Goal: Task Accomplishment & Management: Use online tool/utility

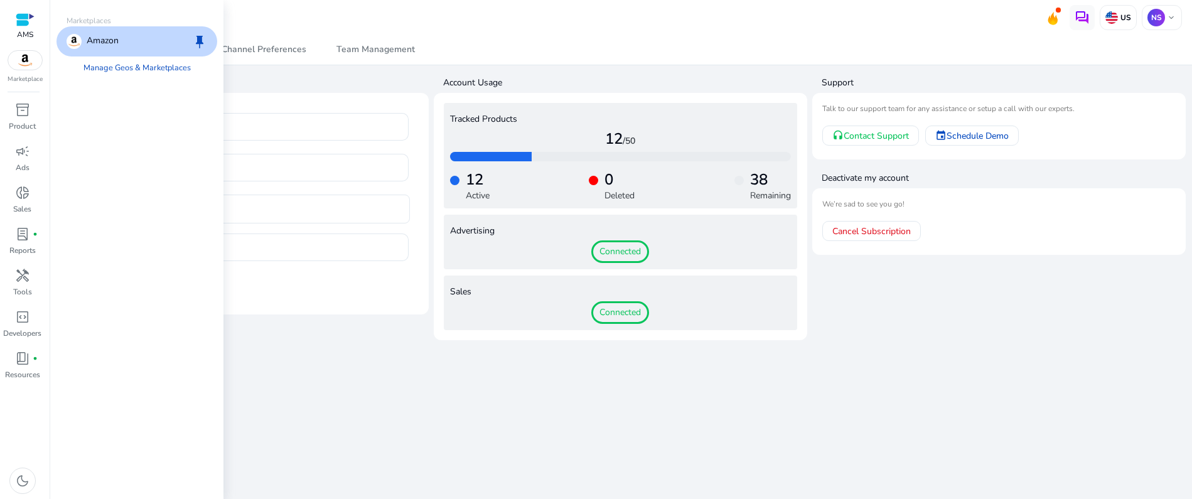
click at [27, 61] on img at bounding box center [25, 60] width 34 height 19
click at [112, 41] on p "Amazon" at bounding box center [103, 41] width 32 height 15
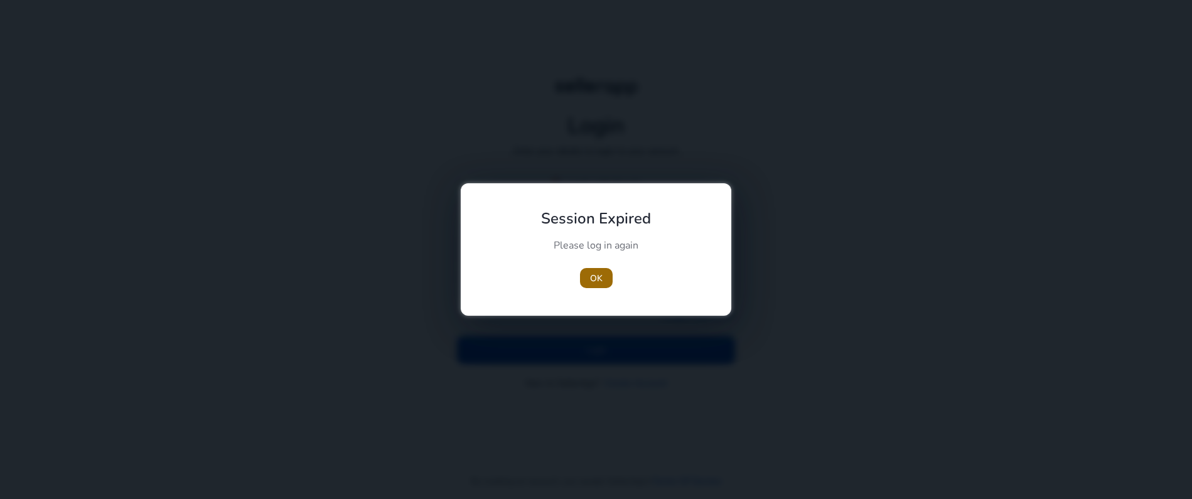
click at [593, 277] on span "OK" at bounding box center [596, 278] width 13 height 13
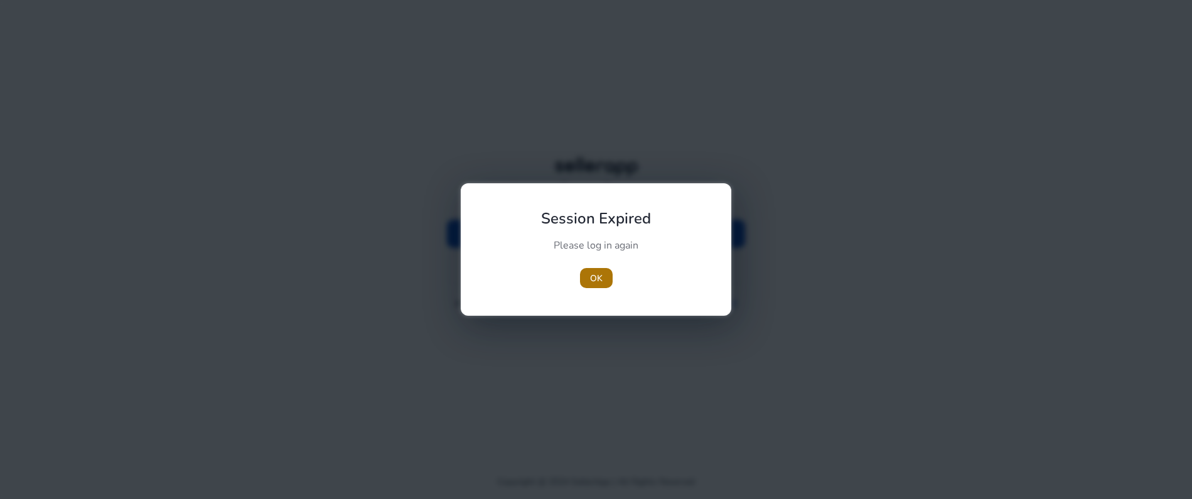
click at [595, 279] on span "OK" at bounding box center [596, 278] width 13 height 13
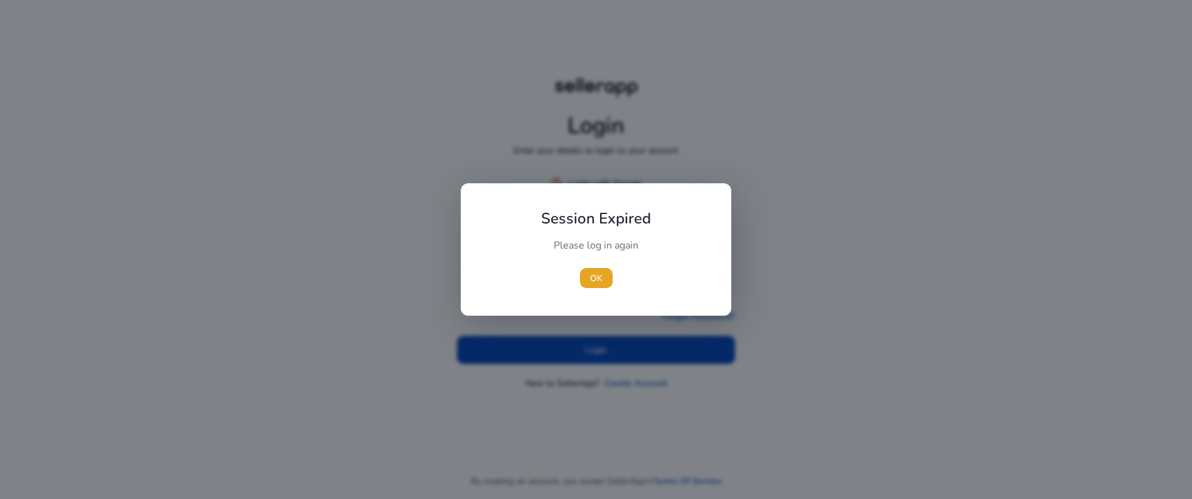
click at [595, 279] on span "OK" at bounding box center [596, 278] width 13 height 13
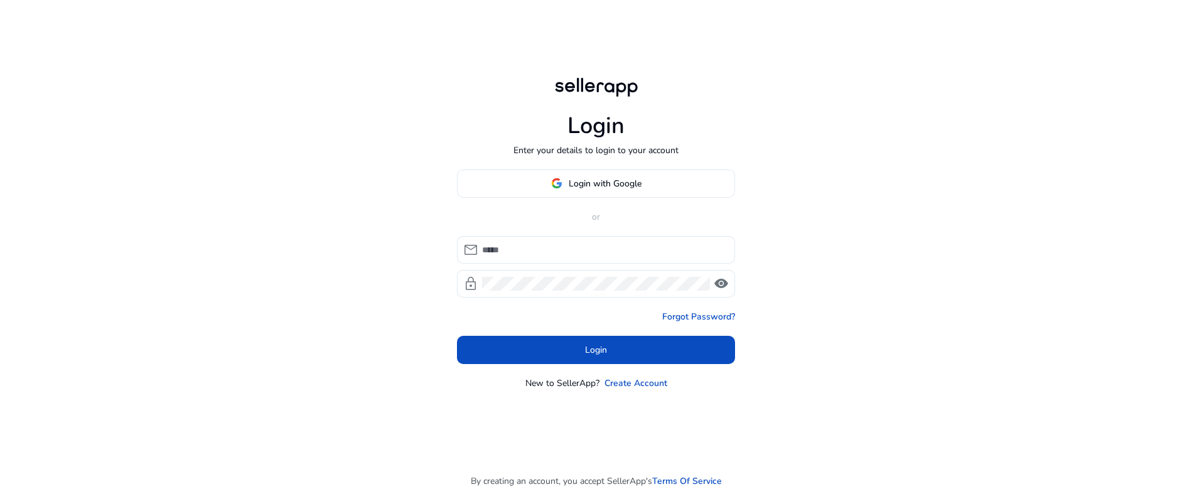
type input "**********"
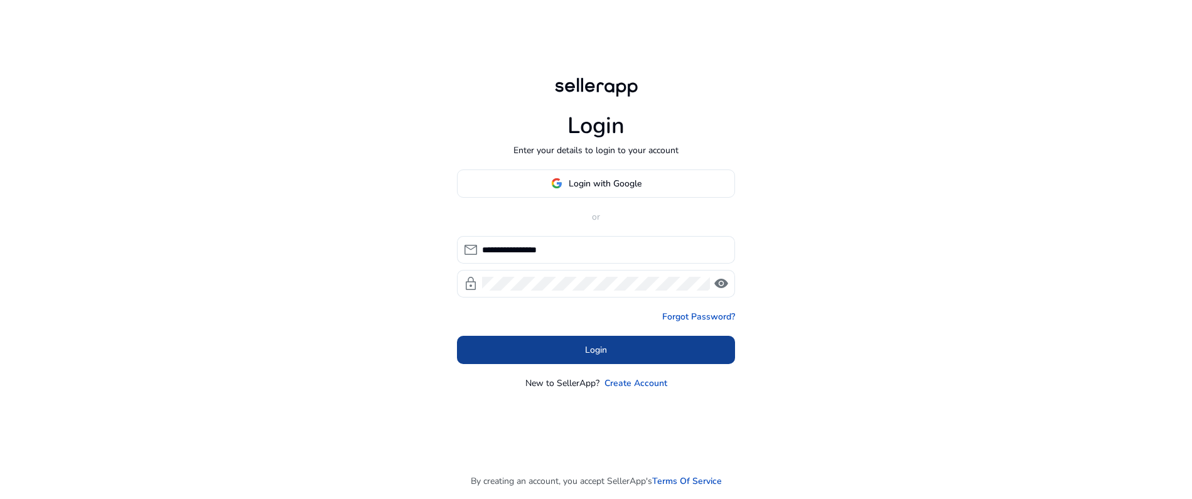
click at [587, 343] on span "Login" at bounding box center [596, 349] width 22 height 13
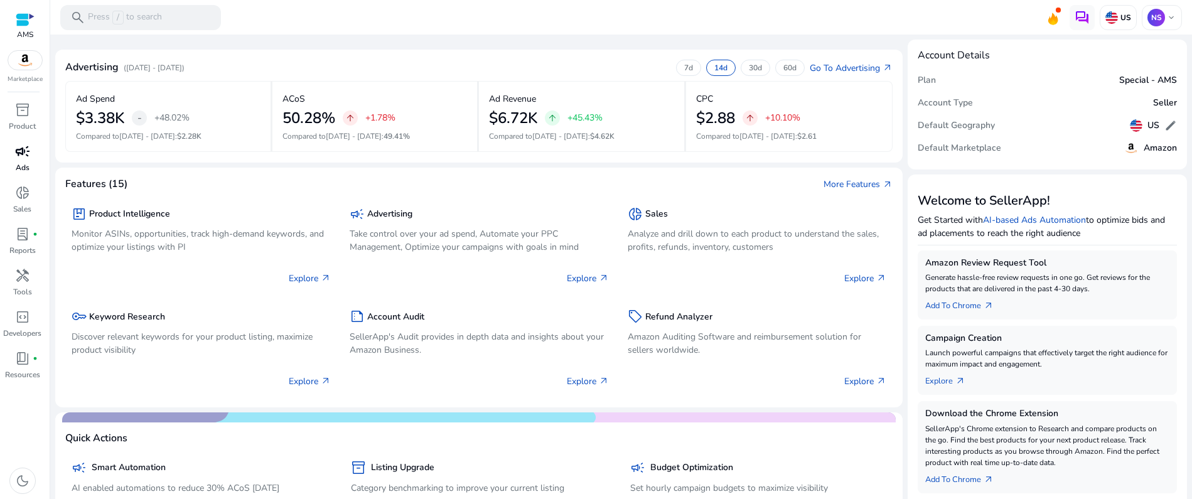
click at [26, 153] on span "campaign" at bounding box center [22, 151] width 15 height 15
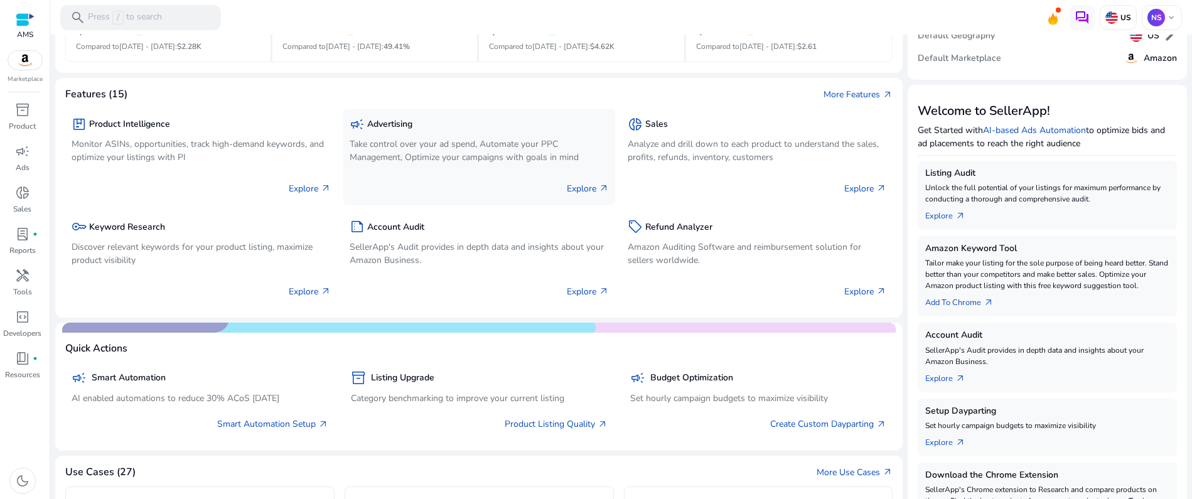
scroll to position [184, 0]
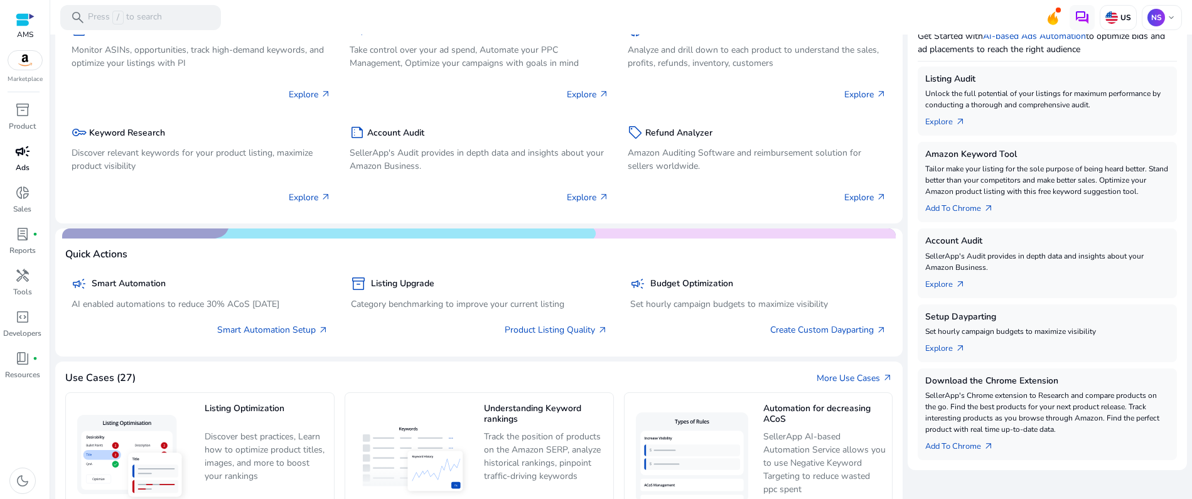
click at [23, 155] on span "campaign" at bounding box center [22, 151] width 15 height 15
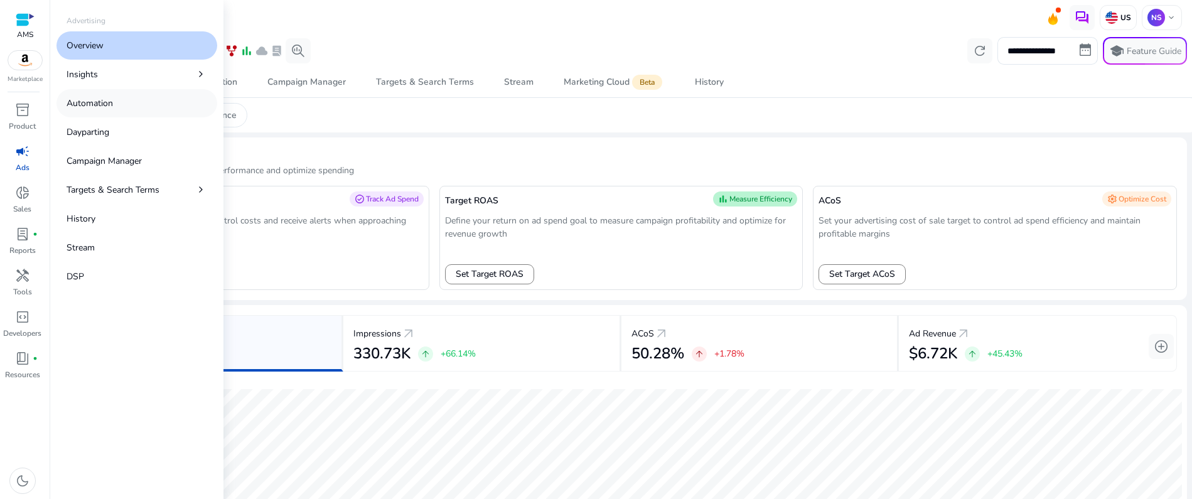
click at [100, 101] on p "Automation" at bounding box center [90, 103] width 46 height 13
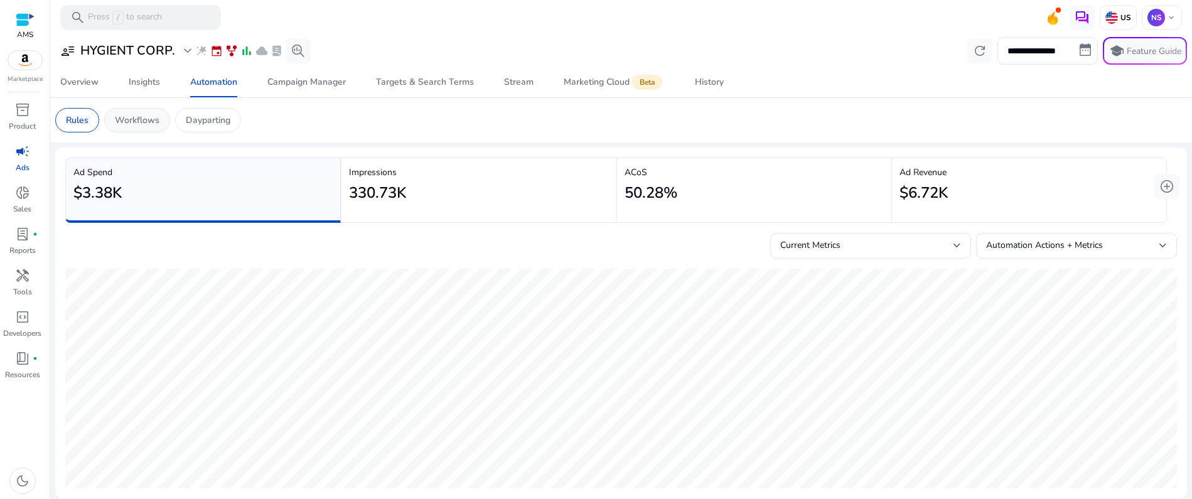
click at [132, 118] on p "Workflows" at bounding box center [137, 120] width 45 height 13
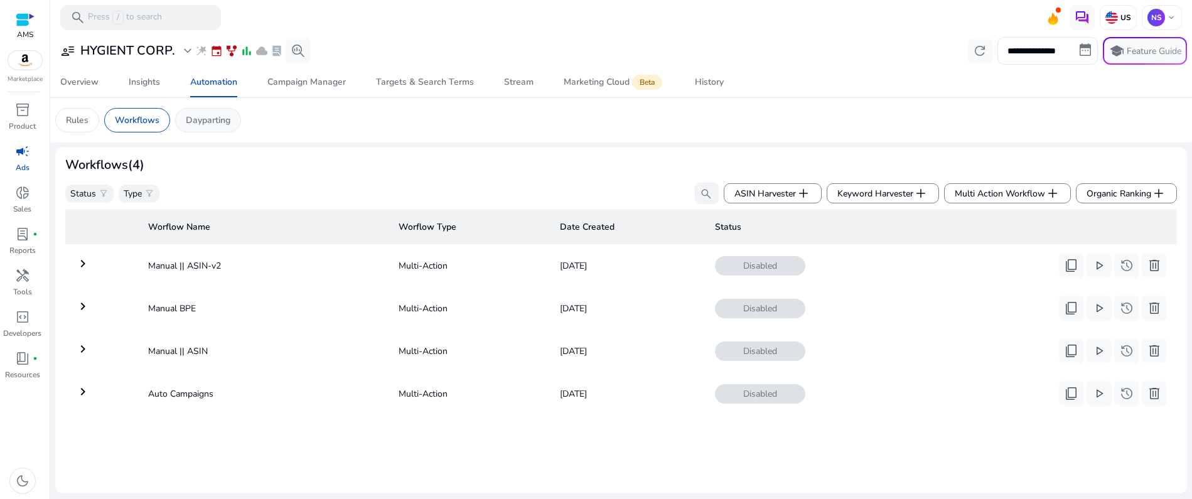
click at [208, 117] on p "Dayparting" at bounding box center [208, 120] width 45 height 13
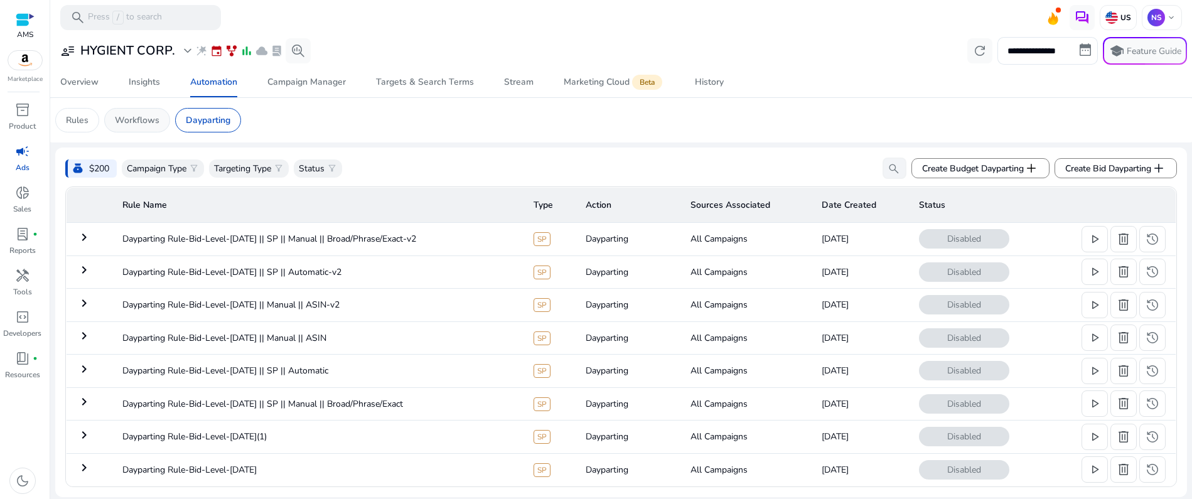
click at [129, 124] on p "Workflows" at bounding box center [137, 120] width 45 height 13
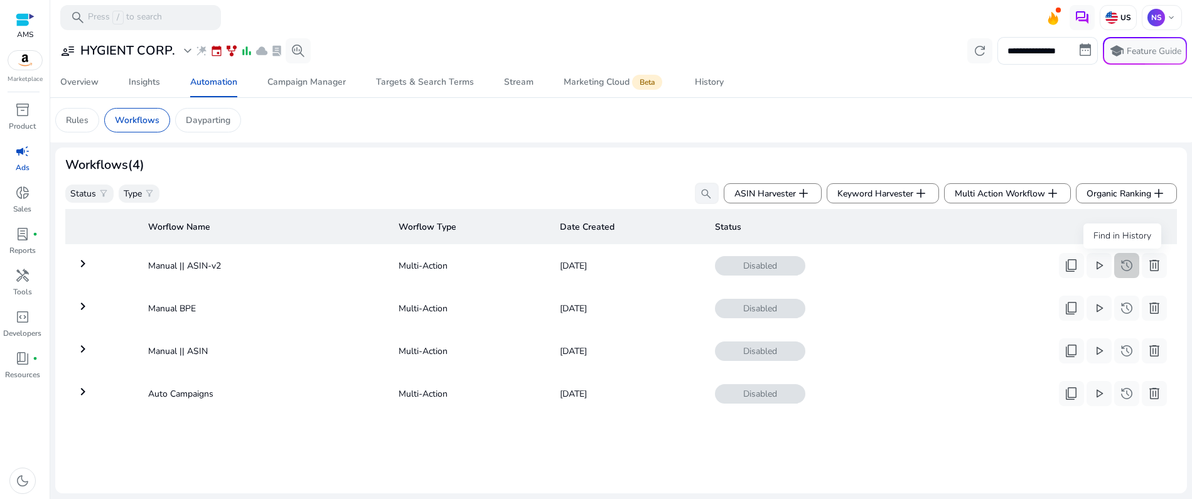
click at [1123, 264] on span "history" at bounding box center [1126, 265] width 15 height 15
click at [1124, 267] on span "history" at bounding box center [1126, 265] width 15 height 15
click at [707, 80] on div "History" at bounding box center [709, 82] width 29 height 9
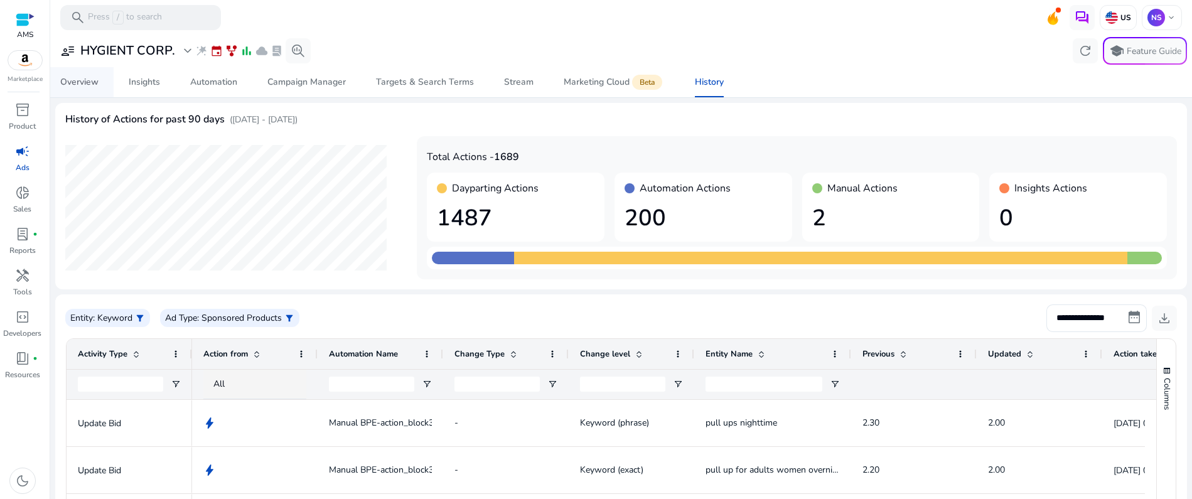
click at [81, 81] on div "Overview" at bounding box center [79, 82] width 38 height 9
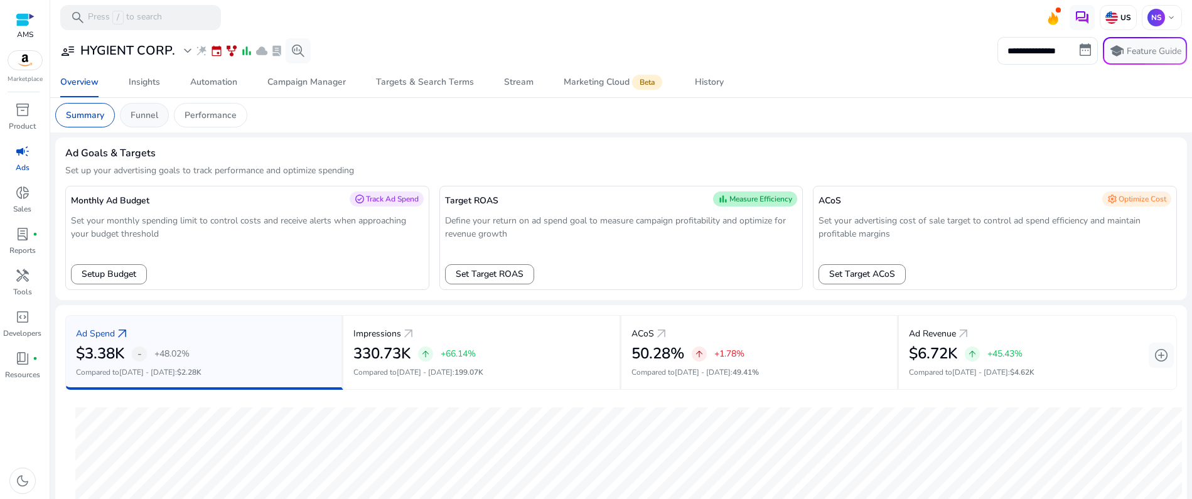
click at [153, 114] on p "Funnel" at bounding box center [145, 115] width 28 height 13
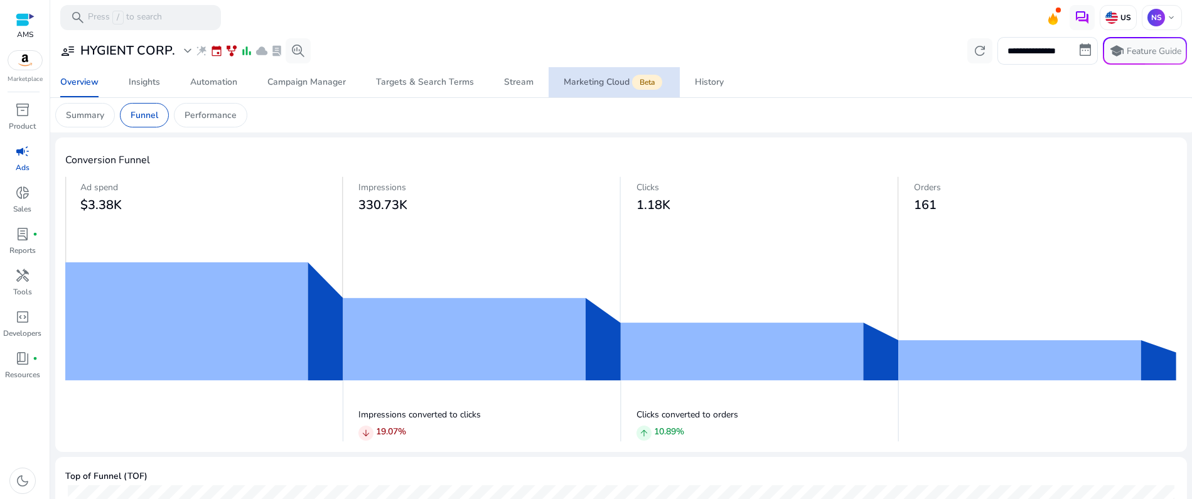
click at [605, 85] on div "Marketing Cloud Beta" at bounding box center [614, 82] width 101 height 10
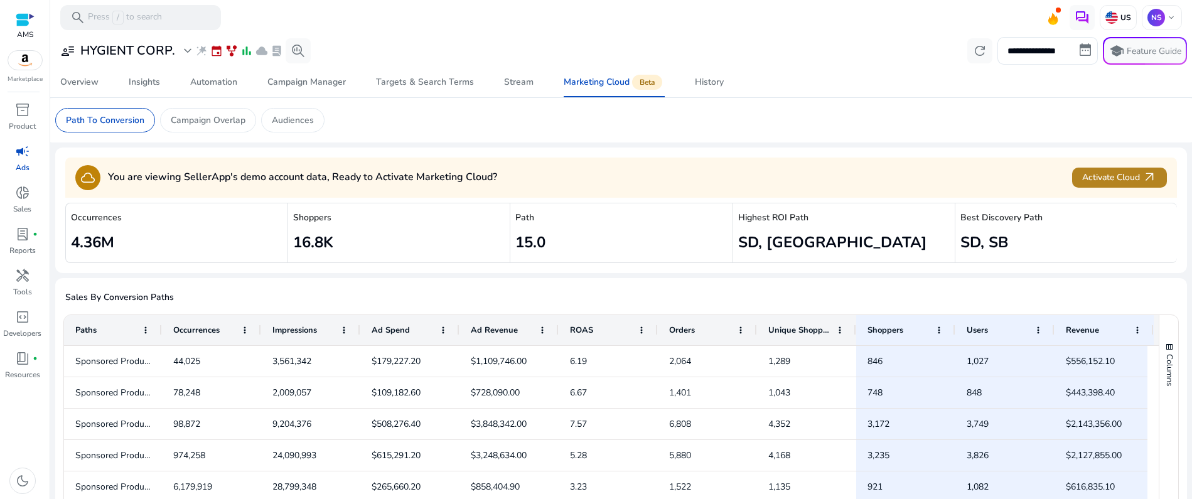
click at [1100, 180] on span "Activate Cloud arrow_outward" at bounding box center [1119, 177] width 75 height 14
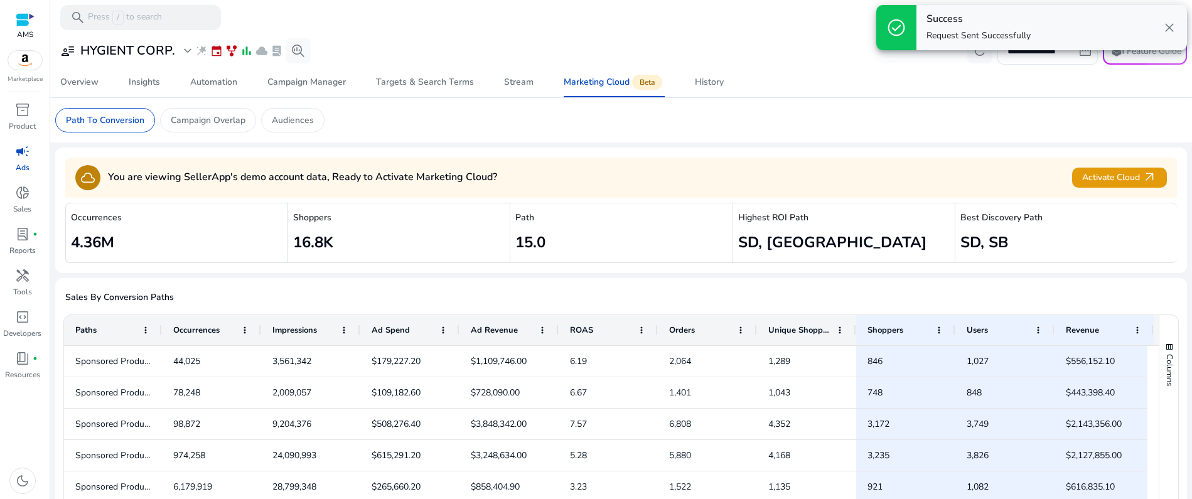
click at [1172, 23] on span "close" at bounding box center [1169, 27] width 15 height 15
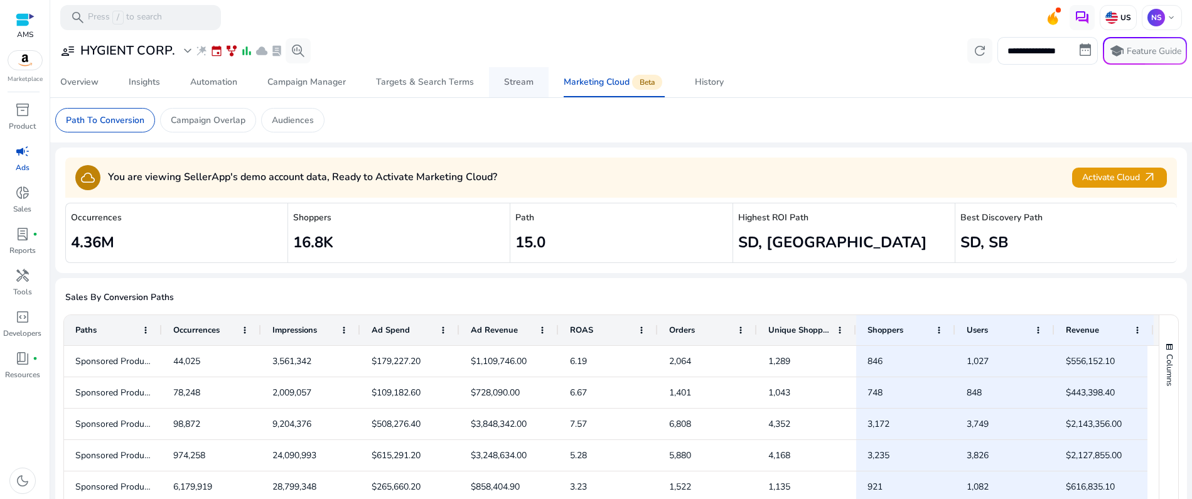
click at [522, 90] on span "Stream" at bounding box center [518, 82] width 29 height 30
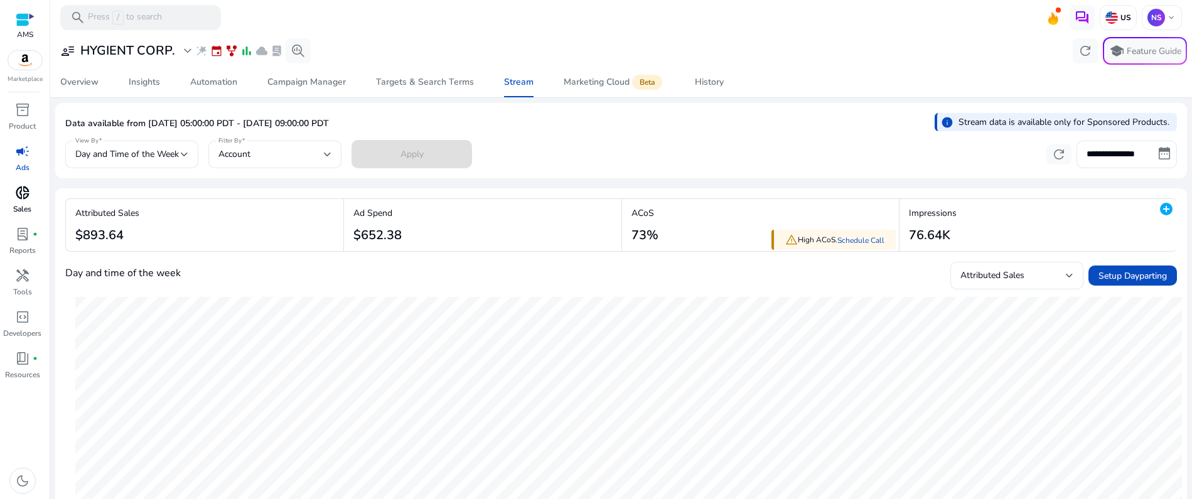
click at [26, 191] on span "donut_small" at bounding box center [22, 192] width 15 height 15
